Goal: Information Seeking & Learning: Find contact information

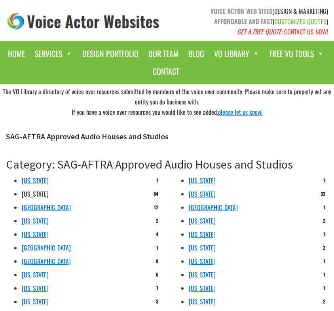
click at [34, 195] on link "[US_STATE]" at bounding box center [35, 194] width 27 height 10
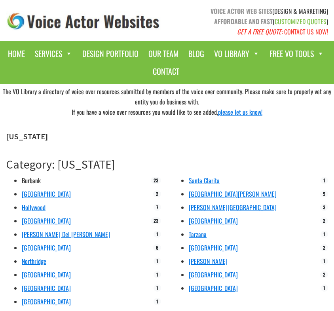
click at [38, 180] on link "Burbank" at bounding box center [31, 181] width 19 height 10
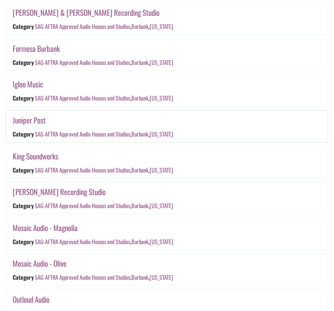
scroll to position [306, 0]
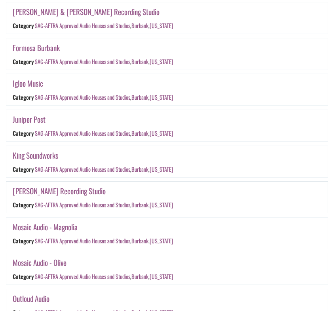
click at [45, 189] on link "Marc Graue Recording Studio" at bounding box center [59, 190] width 93 height 11
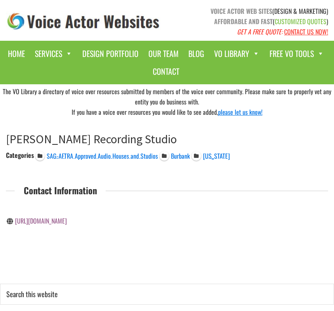
click at [55, 222] on link "[URL][DOMAIN_NAME]" at bounding box center [41, 221] width 52 height 10
